Goal: Information Seeking & Learning: Learn about a topic

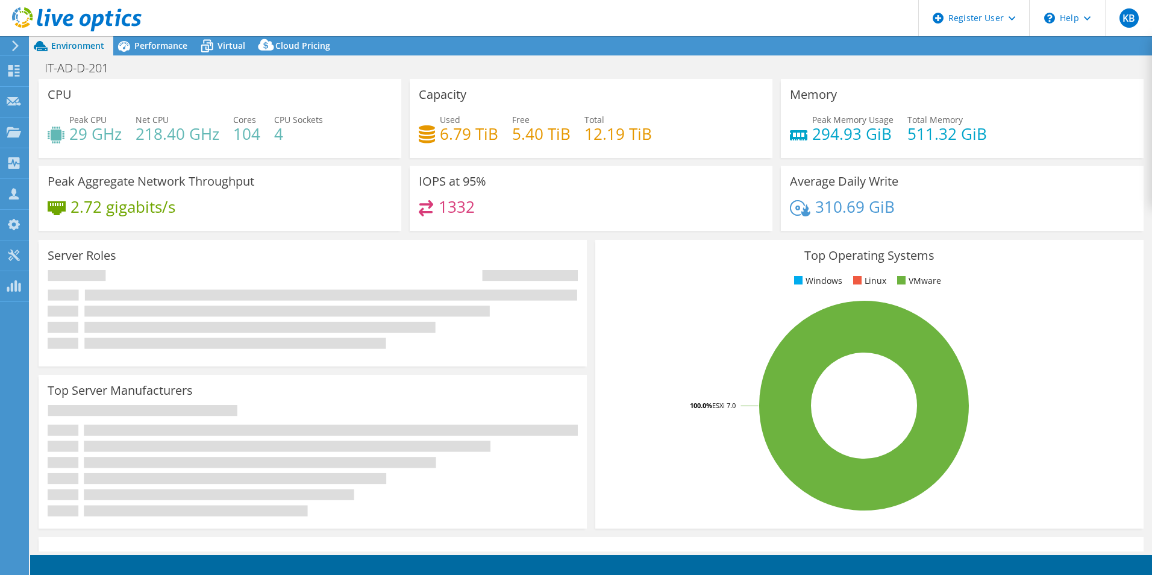
select select "USD"
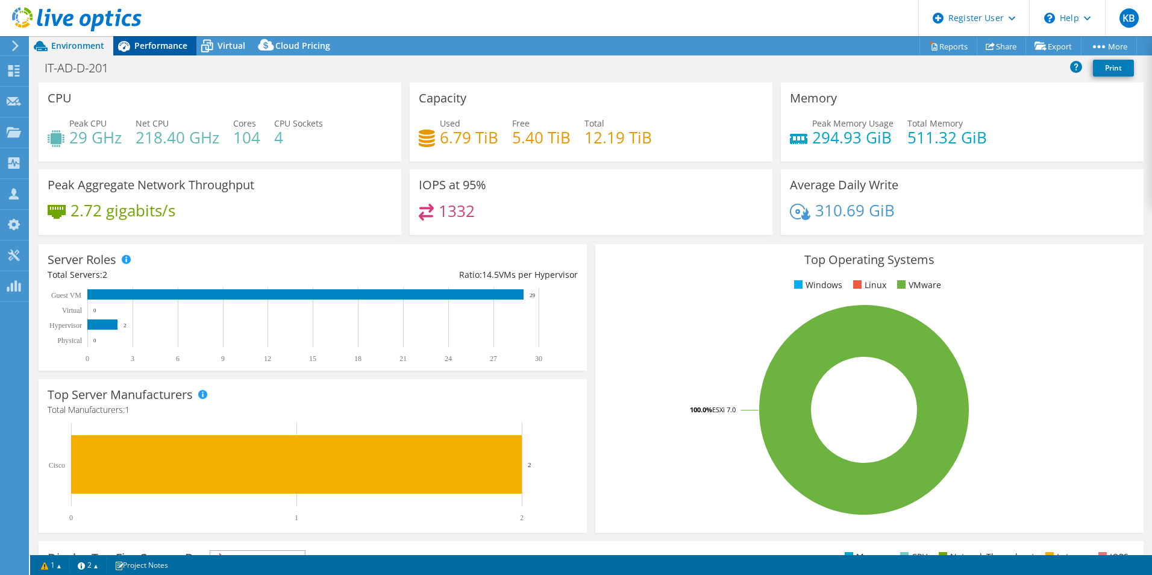
click at [154, 42] on span "Performance" at bounding box center [160, 45] width 53 height 11
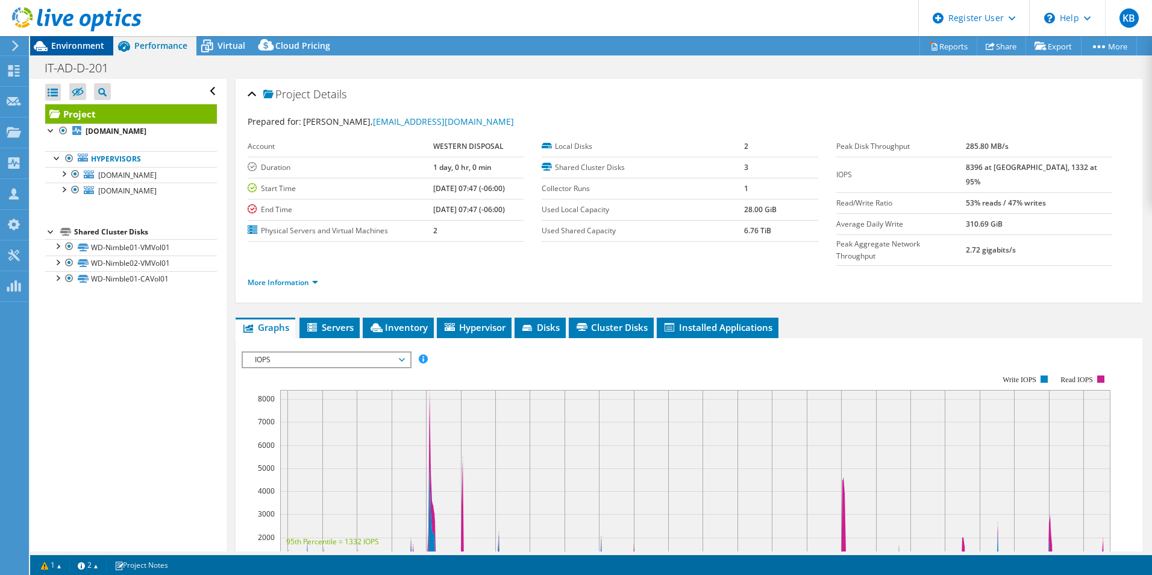
click at [89, 41] on span "Environment" at bounding box center [77, 45] width 53 height 11
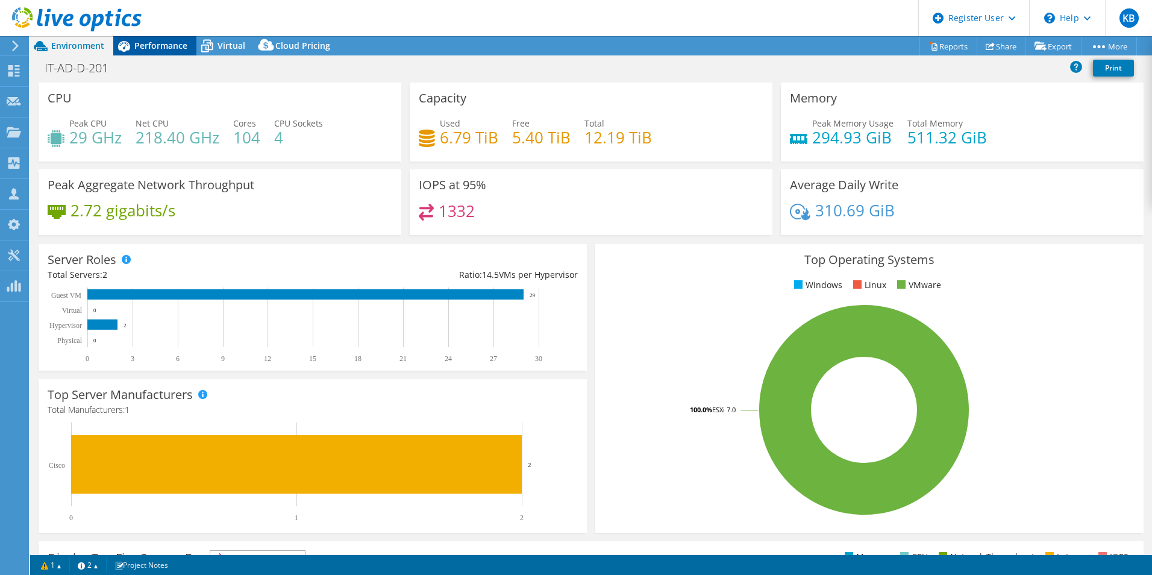
click at [160, 42] on span "Performance" at bounding box center [160, 45] width 53 height 11
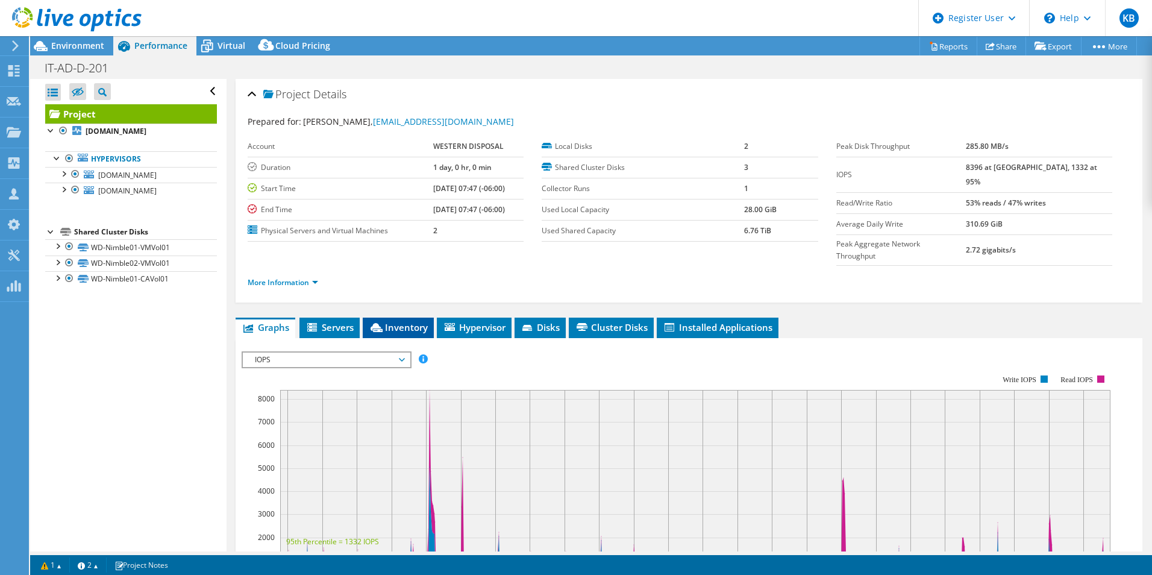
click at [390, 321] on span "Inventory" at bounding box center [398, 327] width 59 height 12
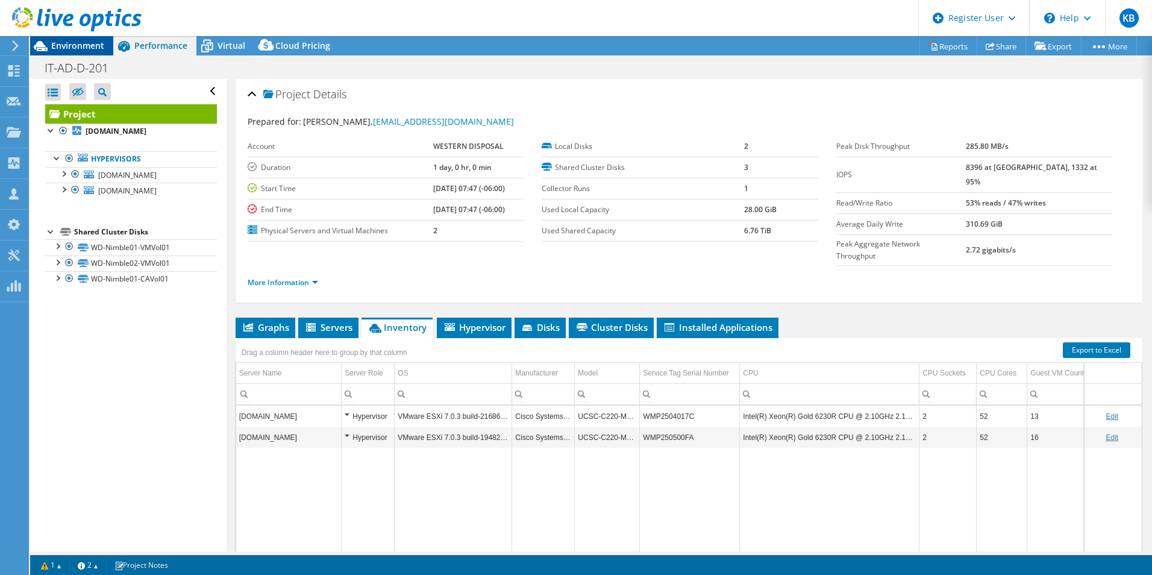
click at [79, 42] on span "Environment" at bounding box center [77, 45] width 53 height 11
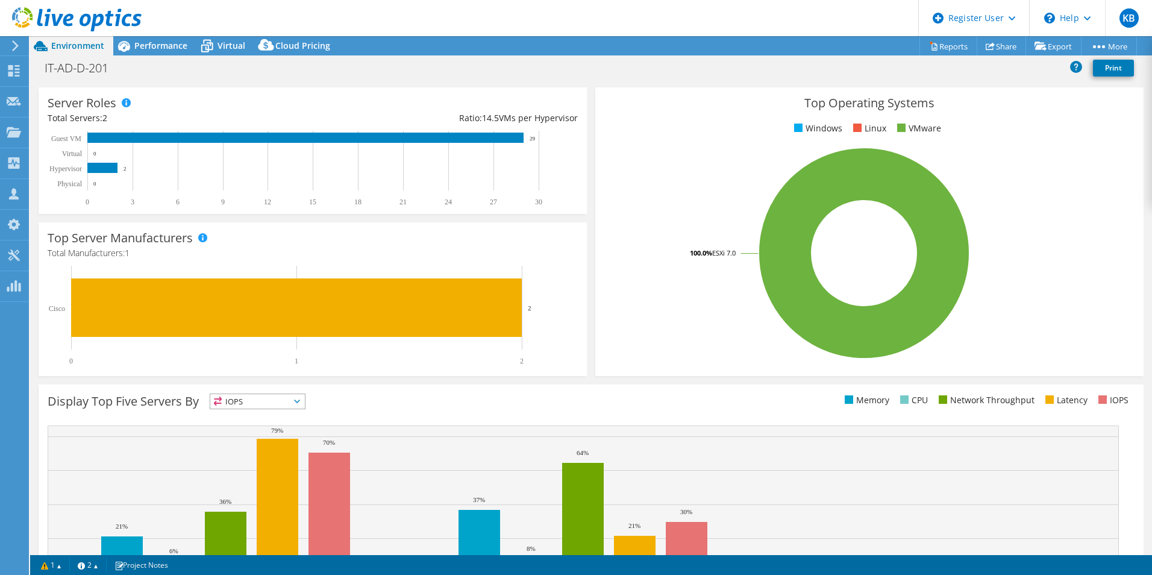
scroll to position [181, 0]
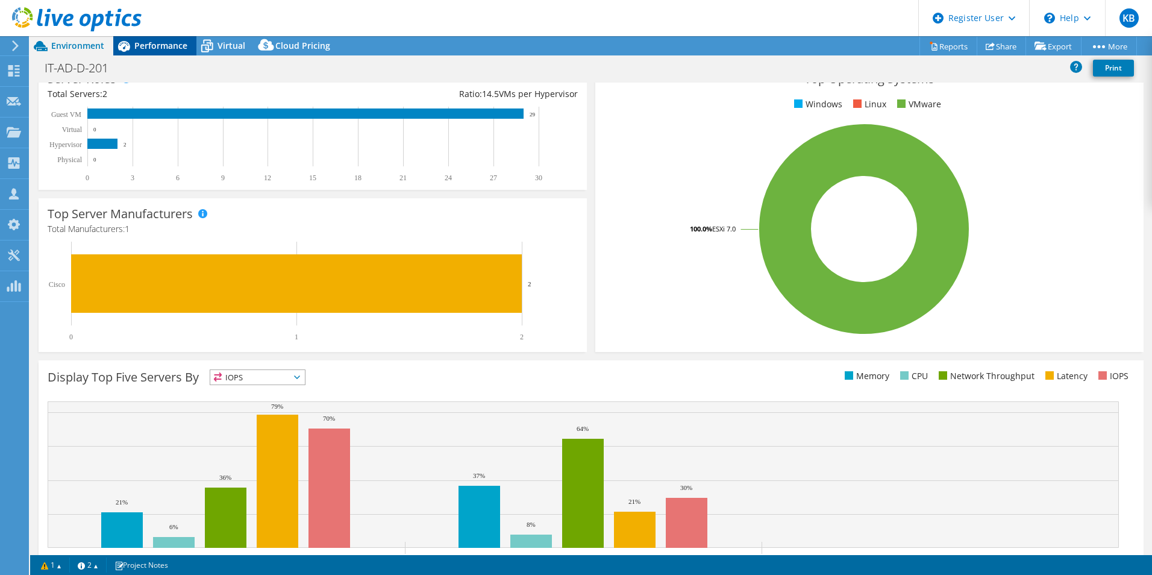
click at [164, 51] on div "Performance" at bounding box center [154, 45] width 83 height 19
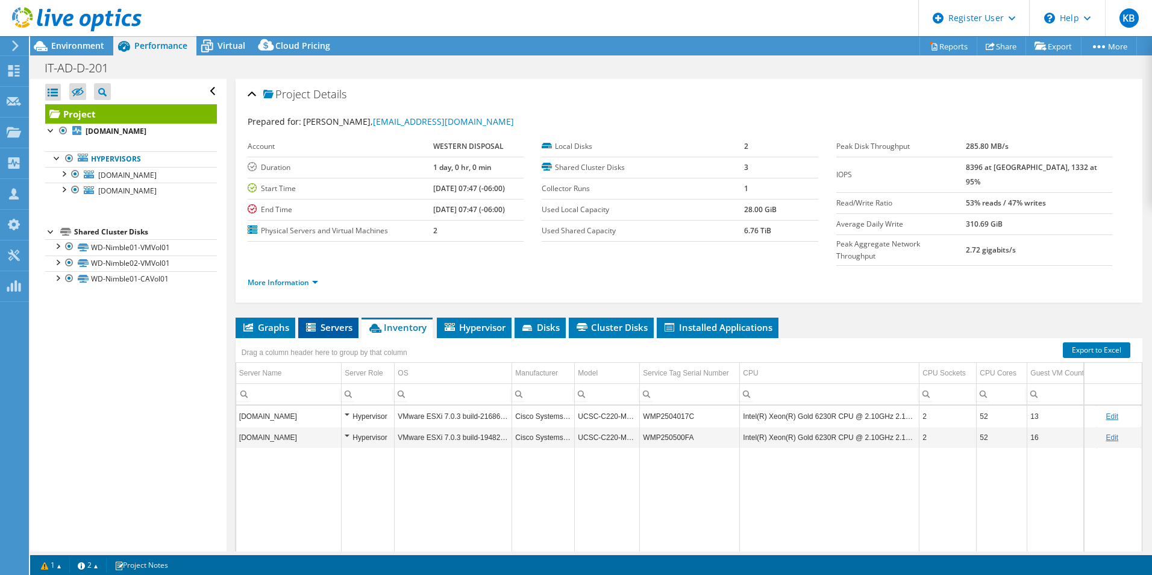
click at [325, 321] on span "Servers" at bounding box center [328, 327] width 48 height 12
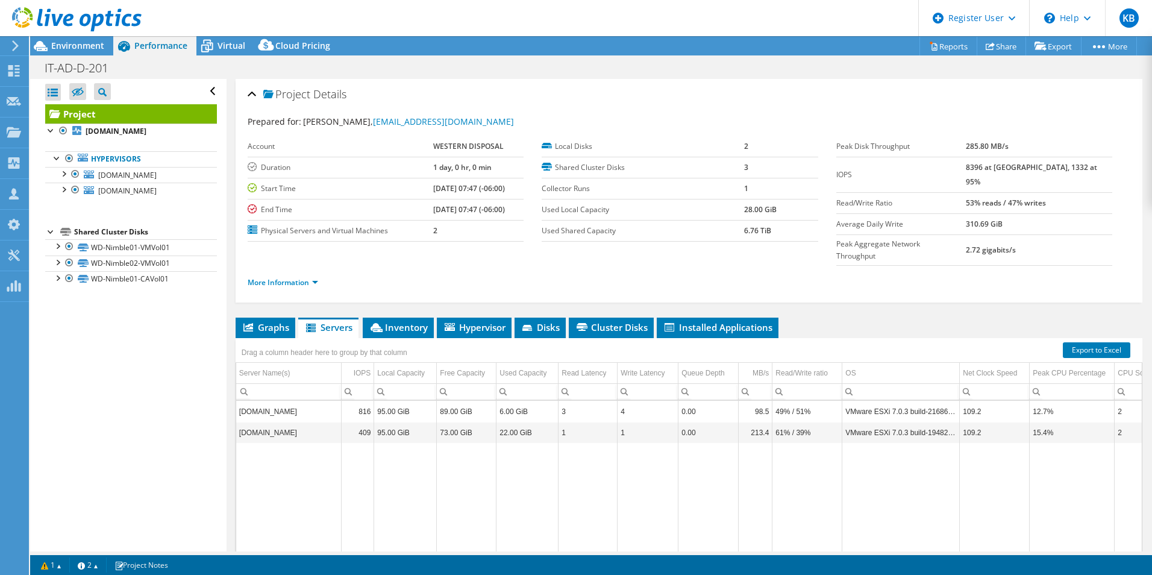
scroll to position [64, 0]
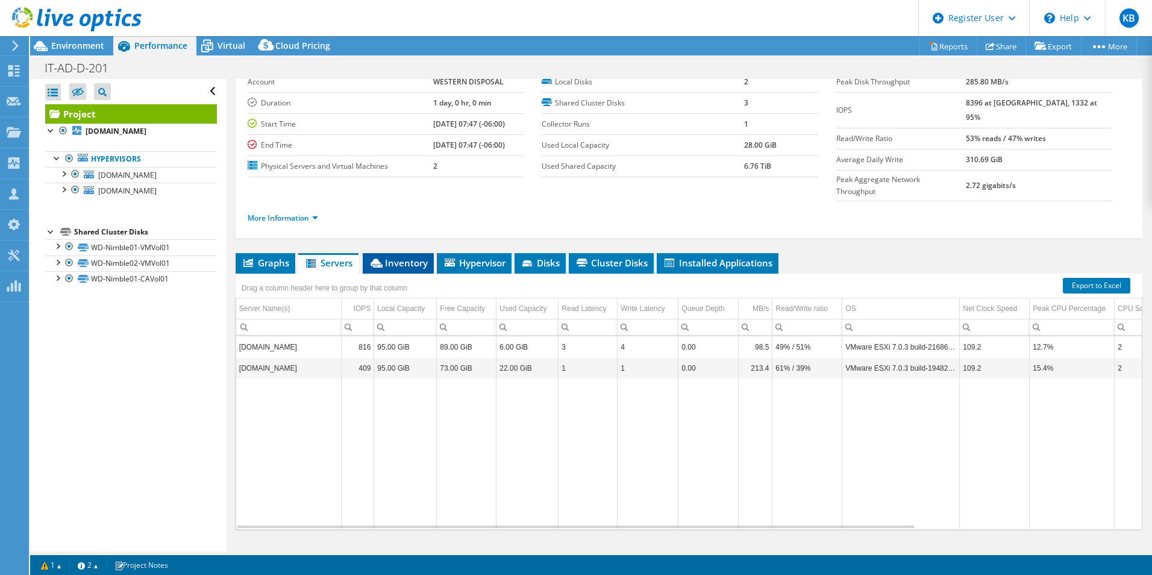
click at [401, 253] on li "Inventory" at bounding box center [398, 263] width 71 height 20
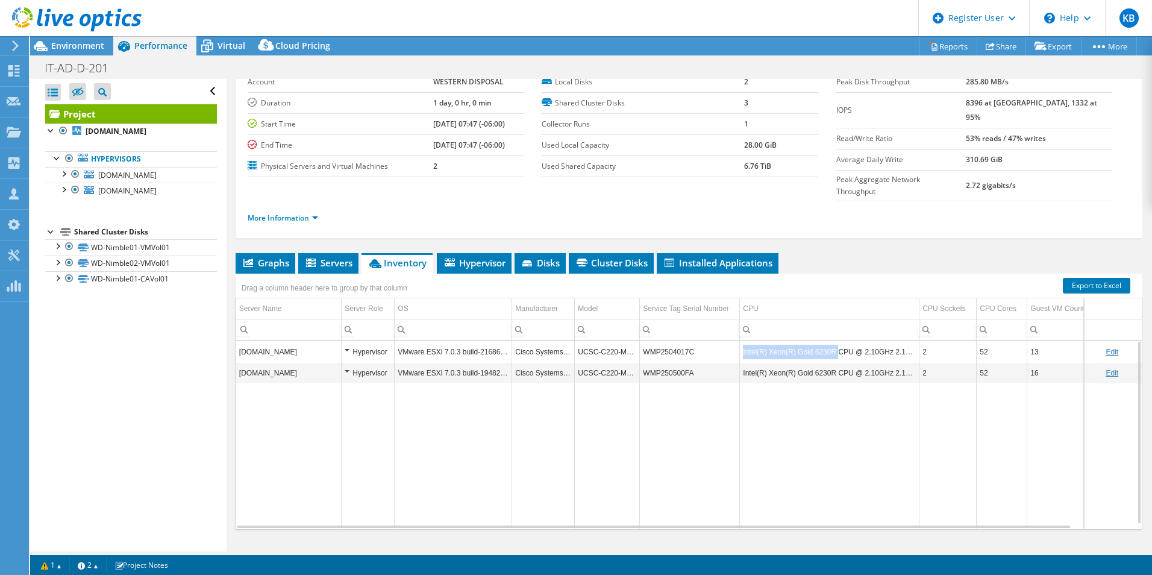
drag, startPoint x: 742, startPoint y: 329, endPoint x: 833, endPoint y: 337, distance: 91.3
click at [833, 341] on td "Intel(R) Xeon(R) Gold 6230R CPU @ 2.10GHz 2.10 GHz" at bounding box center [829, 351] width 179 height 21
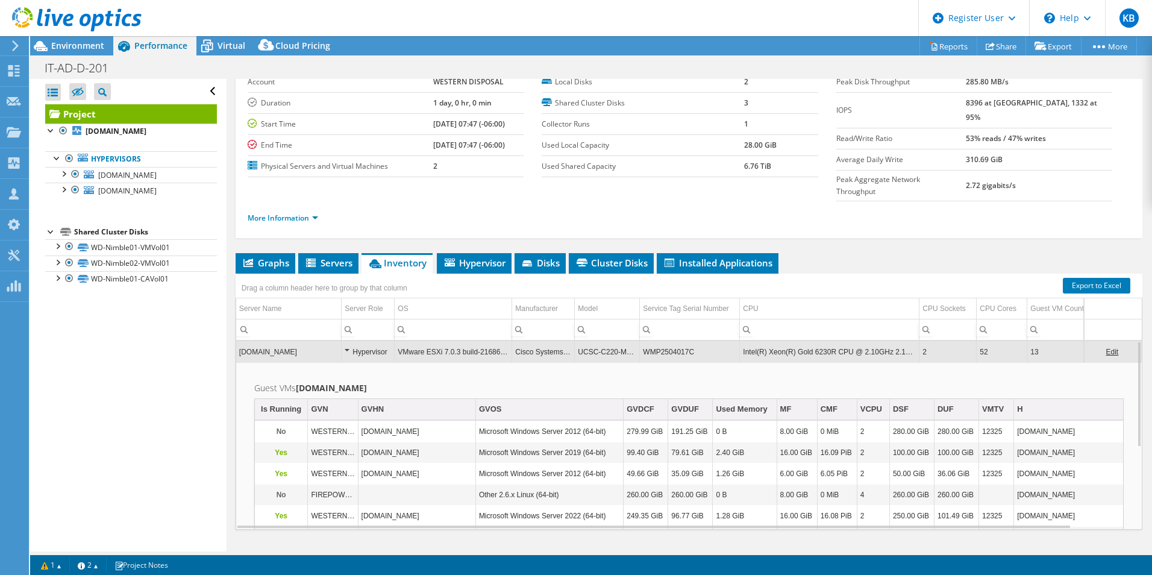
click at [695, 341] on td "WMP2504017C" at bounding box center [690, 351] width 100 height 21
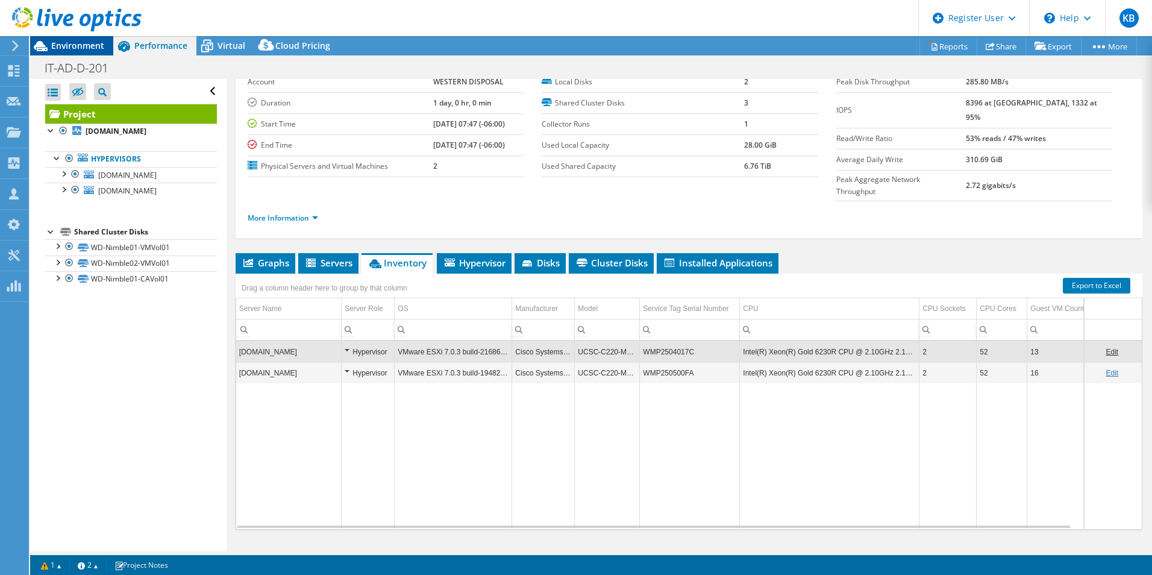
click at [58, 45] on span "Environment" at bounding box center [77, 45] width 53 height 11
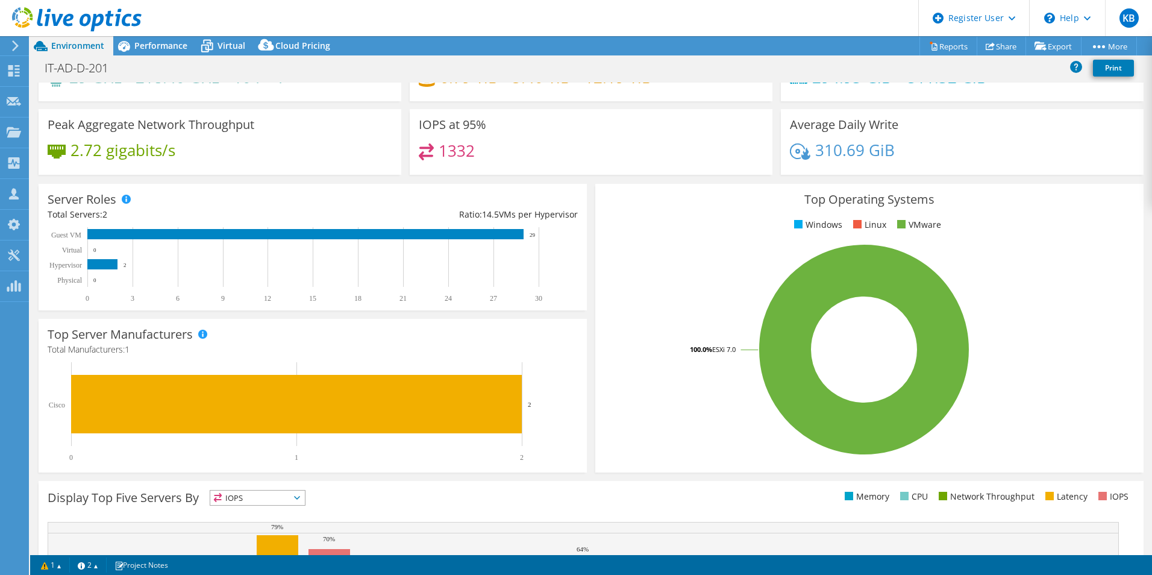
scroll to position [0, 0]
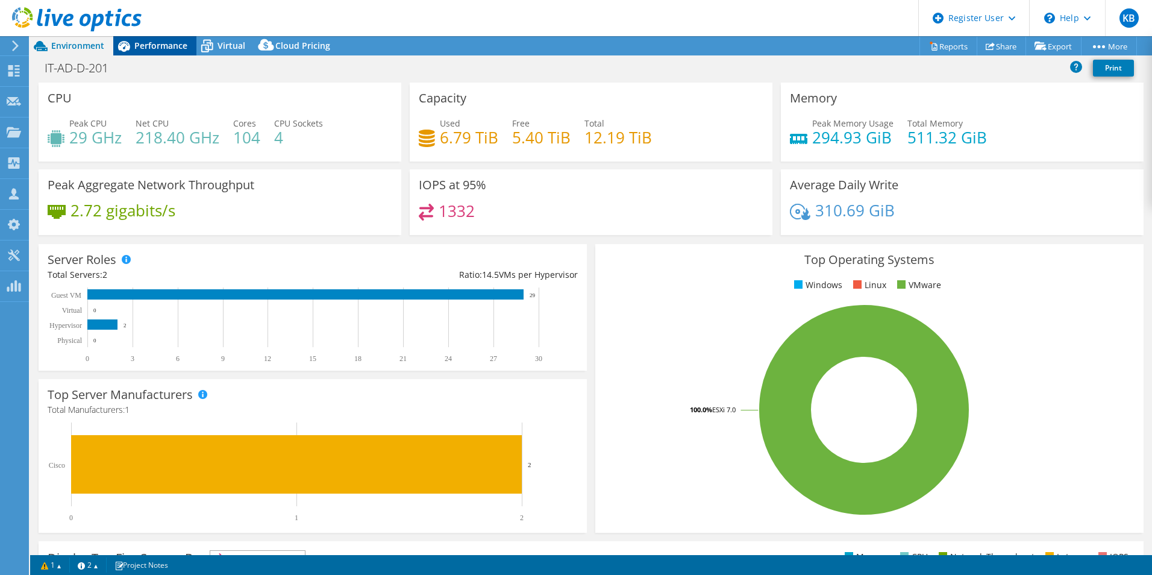
click at [158, 42] on span "Performance" at bounding box center [160, 45] width 53 height 11
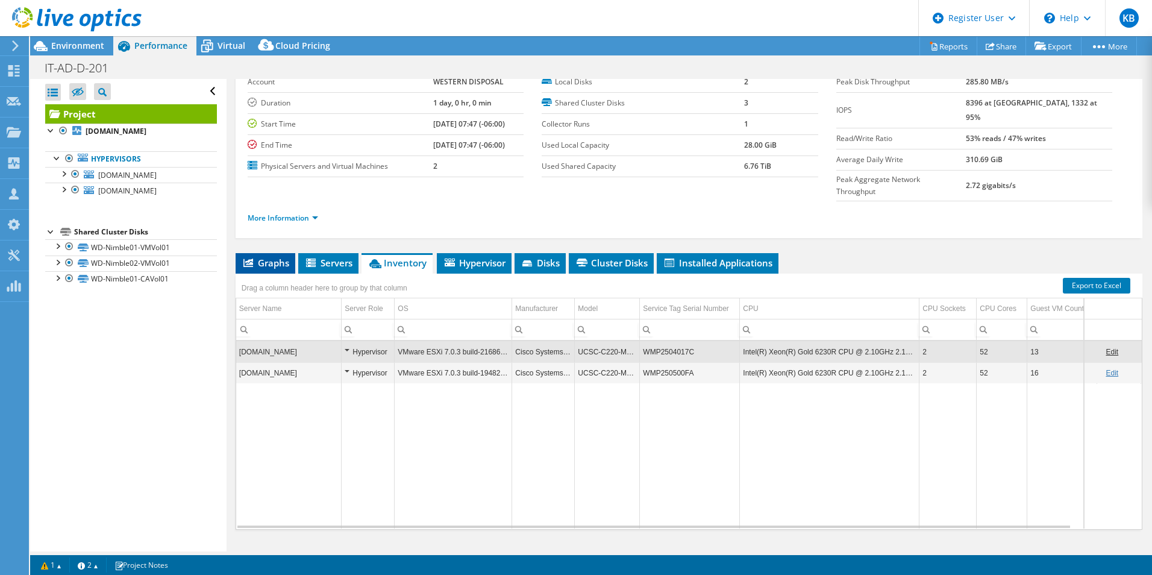
click at [286, 257] on span "Graphs" at bounding box center [266, 263] width 48 height 12
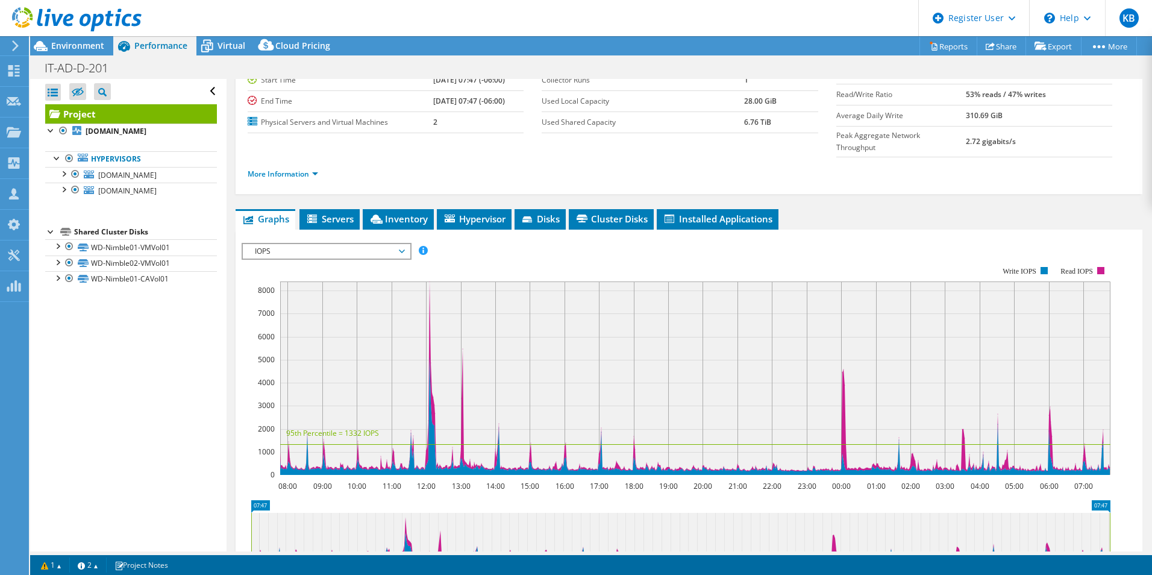
scroll to position [125, 0]
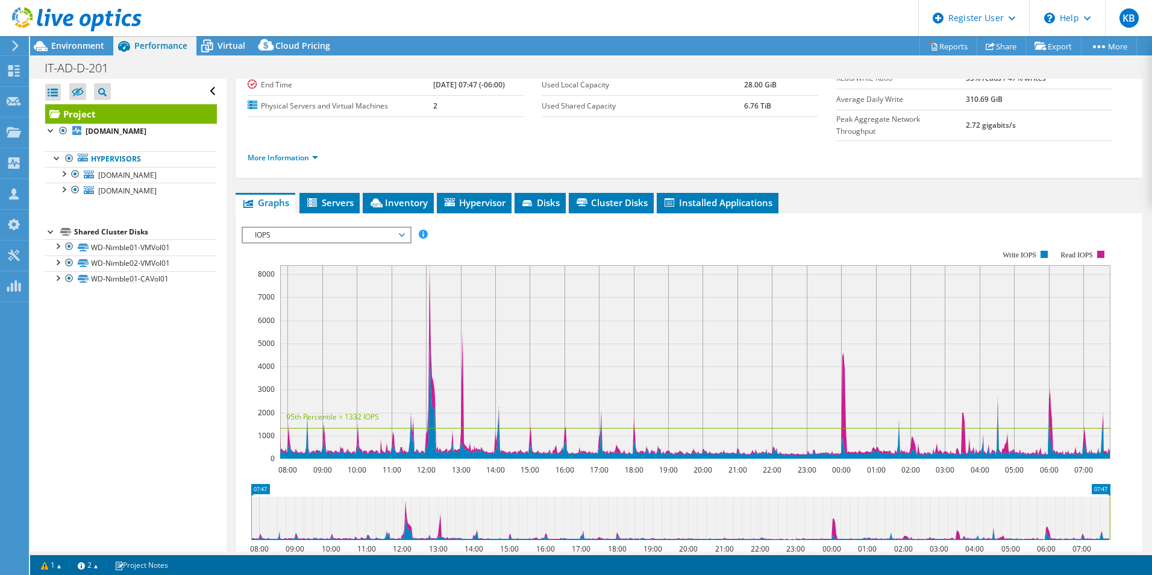
click at [350, 228] on span "IOPS" at bounding box center [326, 235] width 155 height 14
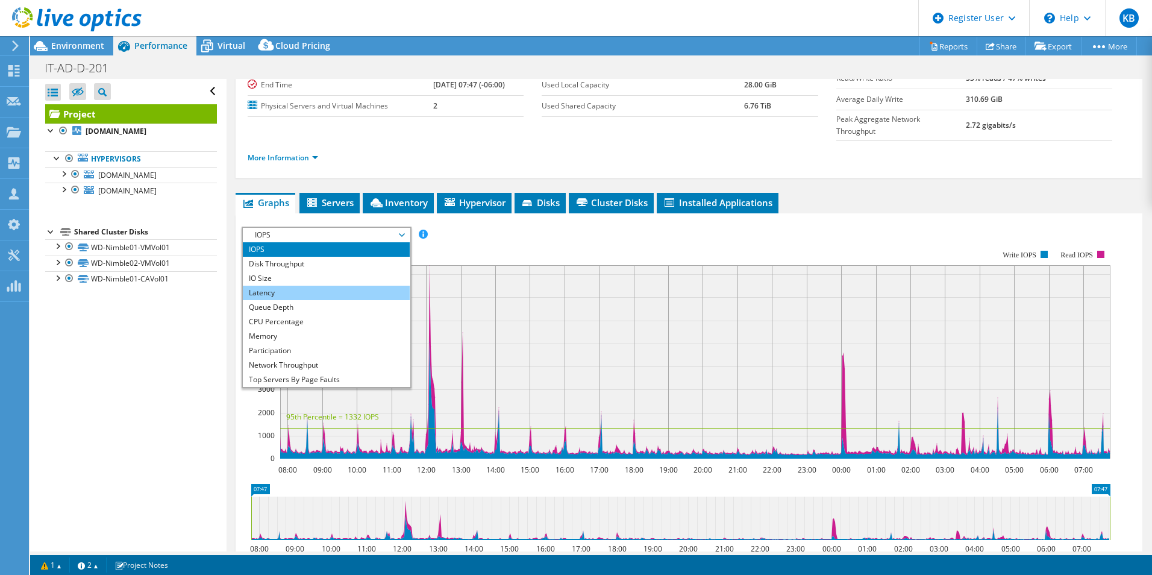
click at [317, 285] on li "Latency" at bounding box center [326, 292] width 167 height 14
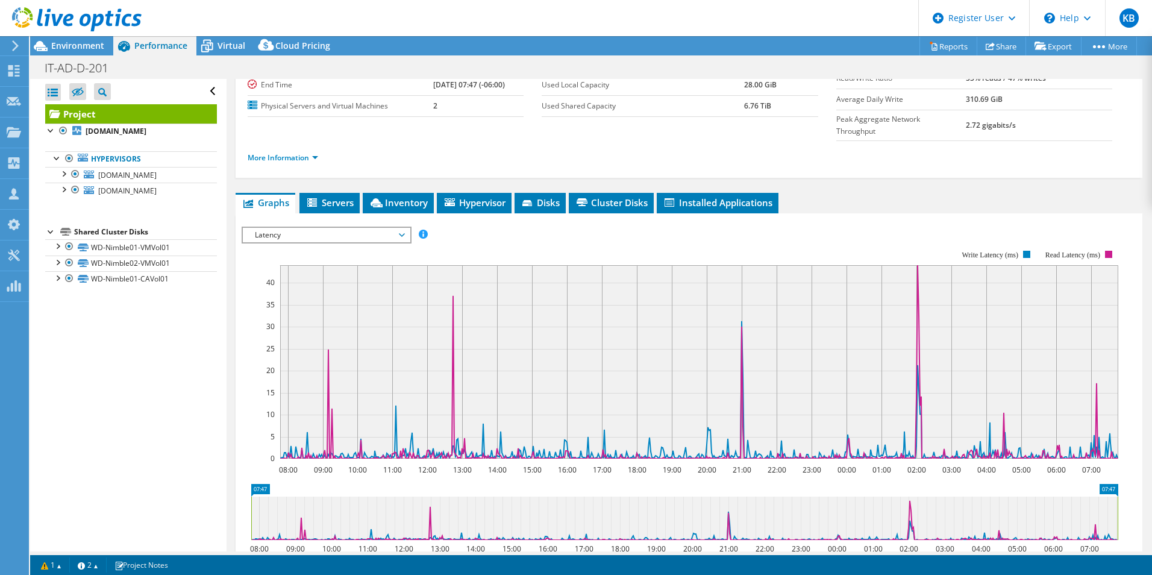
click at [335, 228] on span "Latency" at bounding box center [326, 235] width 155 height 14
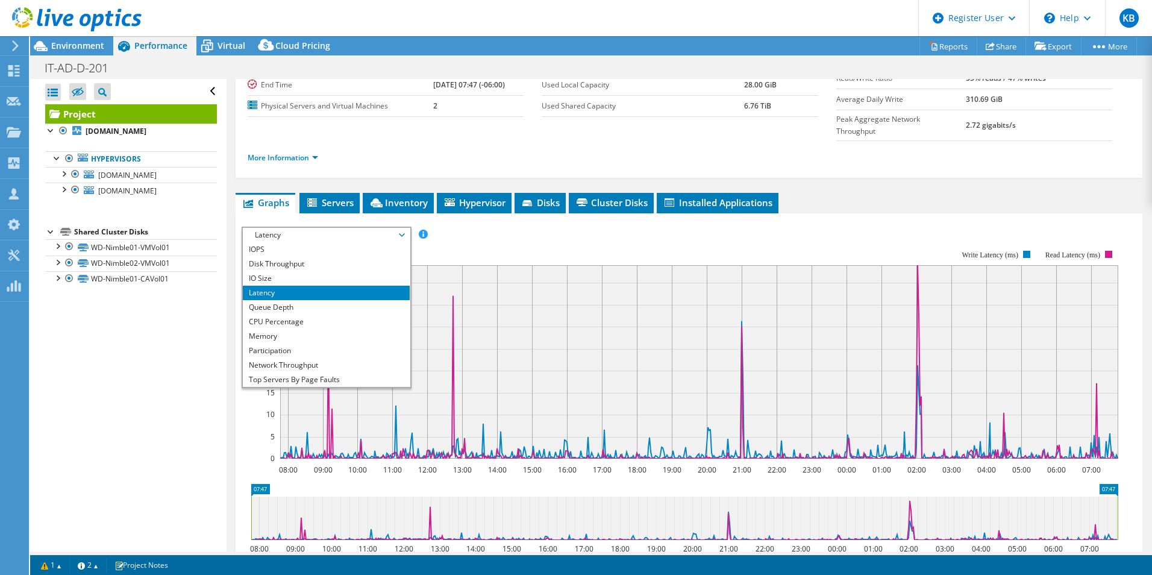
scroll to position [43, 0]
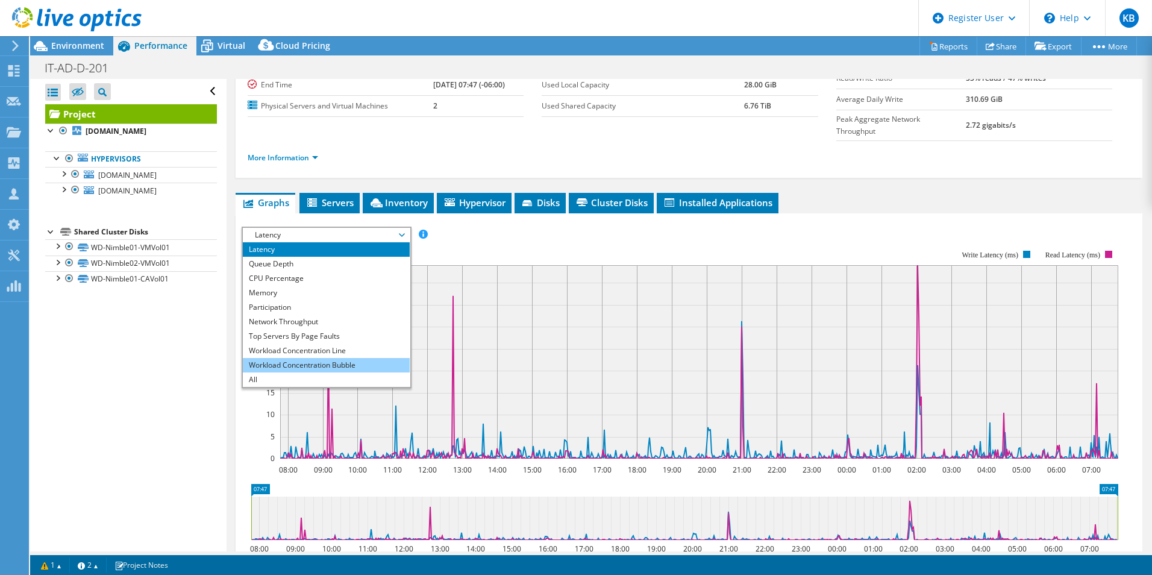
click at [311, 358] on li "Workload Concentration Bubble" at bounding box center [326, 365] width 167 height 14
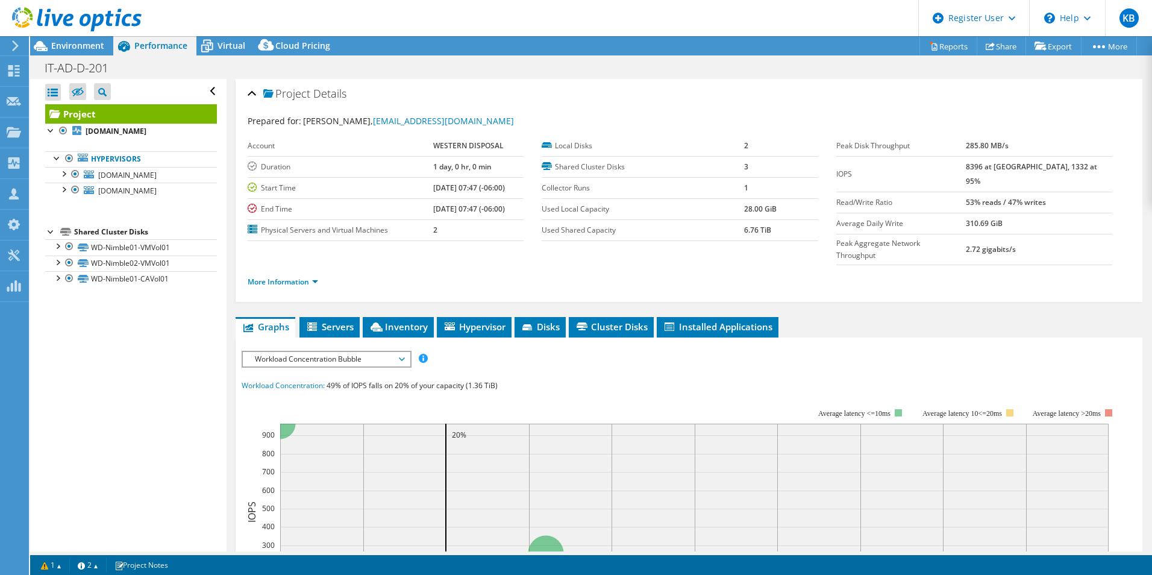
scroll to position [0, 0]
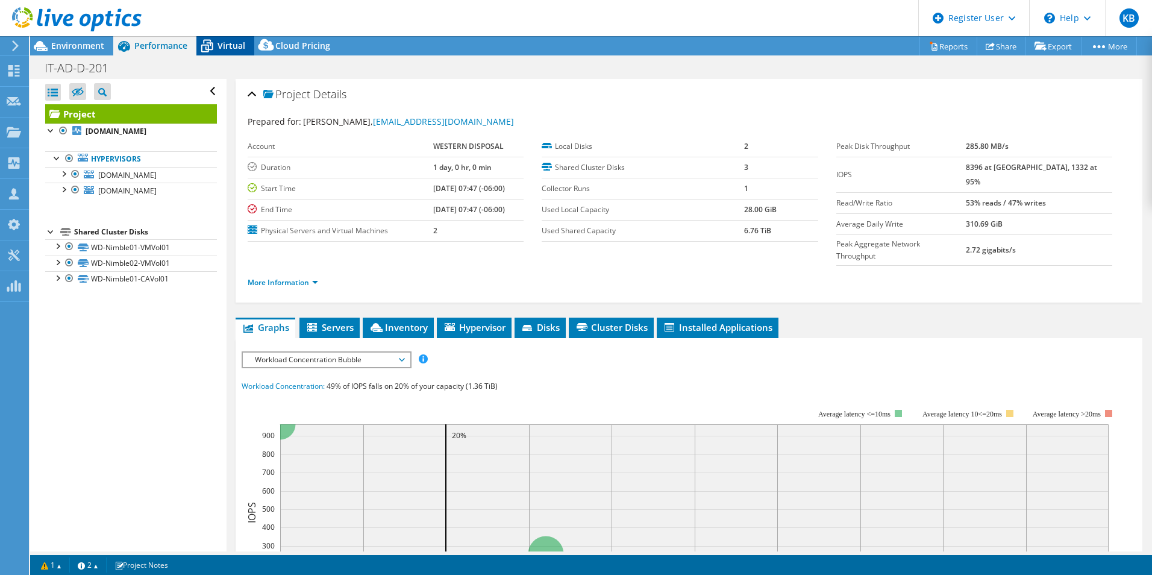
click at [231, 46] on span "Virtual" at bounding box center [231, 45] width 28 height 11
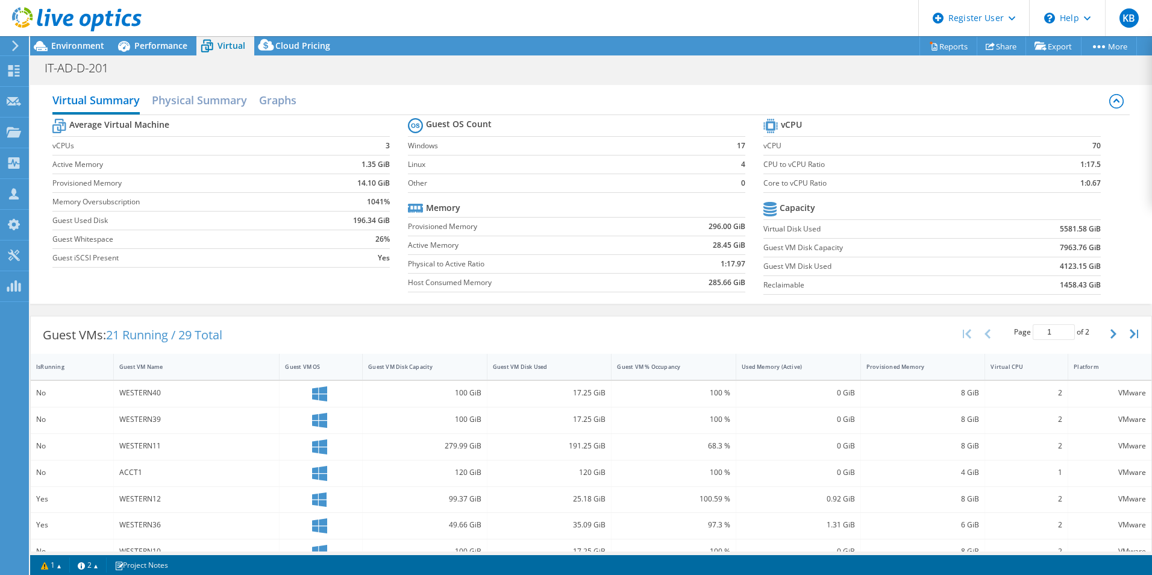
scroll to position [60, 0]
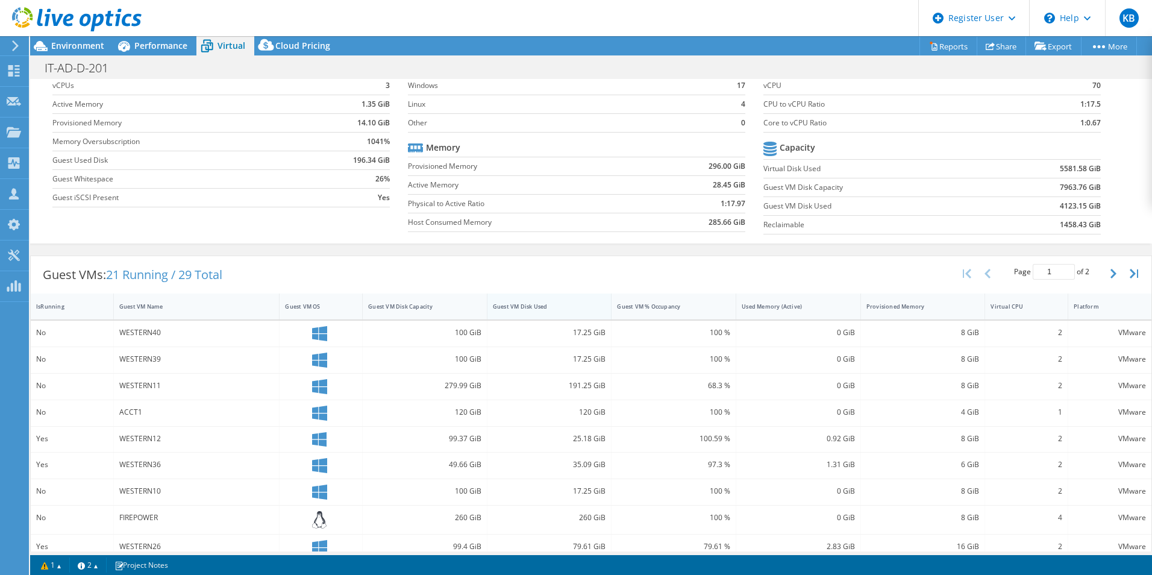
click at [572, 310] on div "Guest VM Disk Used" at bounding box center [542, 306] width 99 height 8
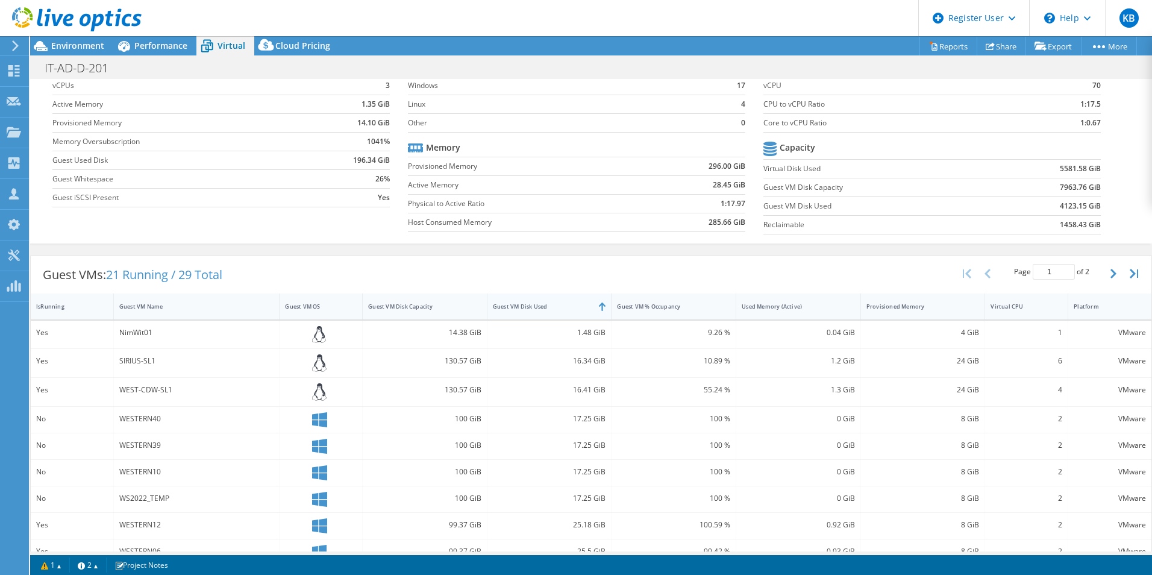
click at [565, 305] on div "Guest VM Disk Used" at bounding box center [542, 306] width 99 height 8
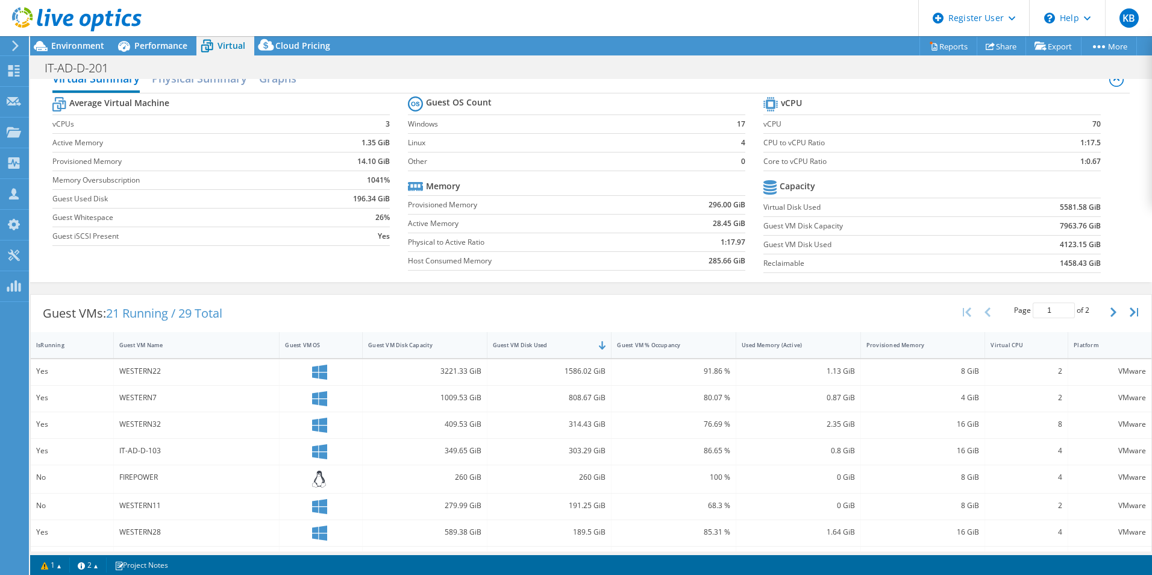
scroll to position [0, 0]
